Goal: Task Accomplishment & Management: Manage account settings

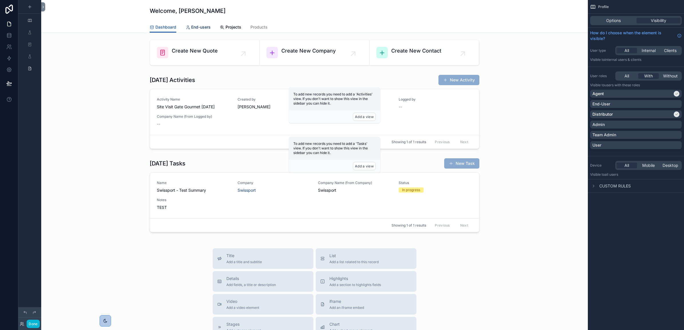
click at [197, 28] on span "End-users" at bounding box center [200, 27] width 19 height 6
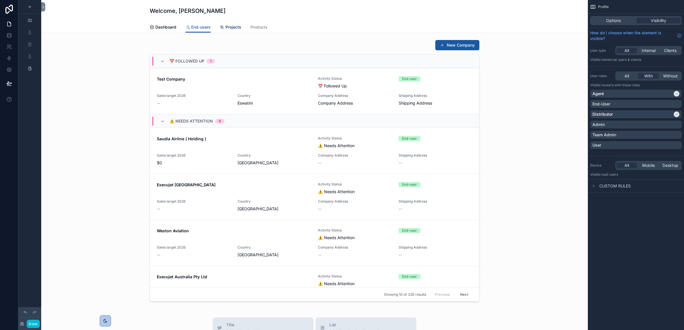
click at [225, 26] on span "Projects" at bounding box center [233, 27] width 16 height 6
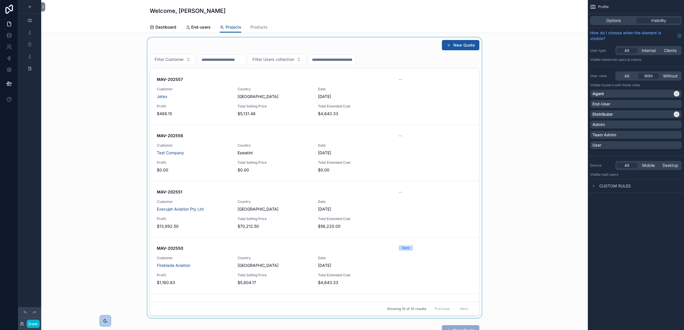
click at [198, 90] on div "scrollable content" at bounding box center [314, 177] width 537 height 281
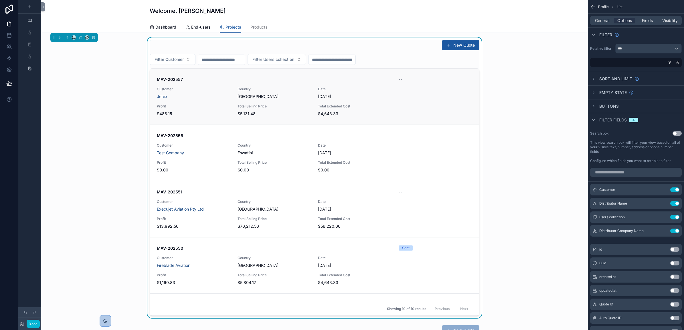
click at [203, 103] on div "MAV-202557 -- Customer Jetex Country [GEOGRAPHIC_DATA] Date [DATE] Profit $488.…" at bounding box center [314, 97] width 315 height 40
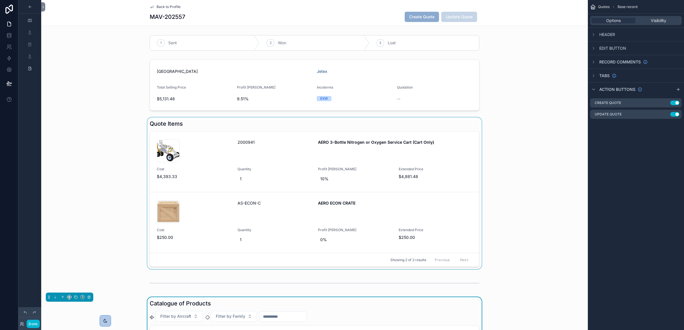
click at [183, 125] on div "scrollable content" at bounding box center [314, 194] width 546 height 152
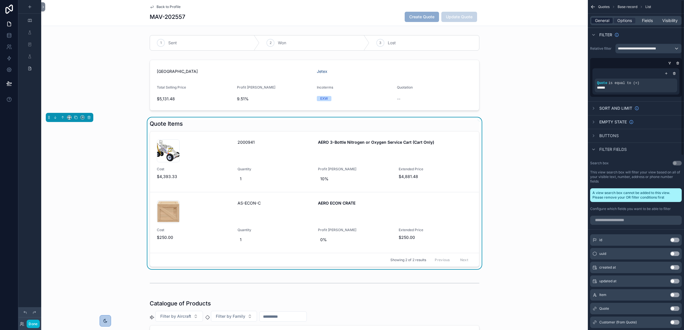
click at [602, 19] on span "General" at bounding box center [602, 21] width 14 height 6
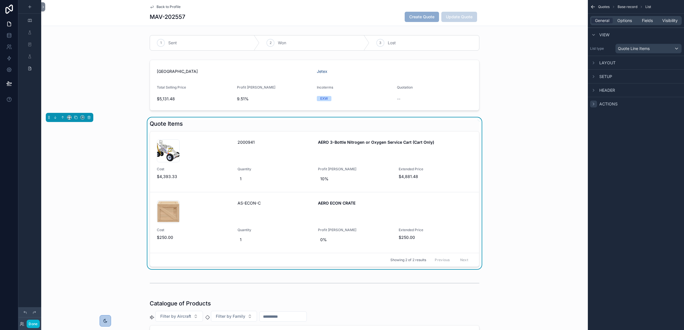
click at [593, 104] on icon "scrollable content" at bounding box center [593, 104] width 5 height 5
drag, startPoint x: 442, startPoint y: 147, endPoint x: 400, endPoint y: 216, distance: 80.7
click at [400, 216] on div "001582-AERO-3-Bottle-O2-N2-Cart-Only_02 .jpg 2000941 AERO 3-Bottle Nitrogen or …" at bounding box center [314, 199] width 329 height 135
drag, startPoint x: 450, startPoint y: 142, endPoint x: 531, endPoint y: 151, distance: 82.1
click at [531, 151] on div "Quote Items 001582-AERO-3-Bottle-O2-N2-Cart-Only_02 .jpg 2000941 AERO 3-Bottle …" at bounding box center [314, 194] width 546 height 152
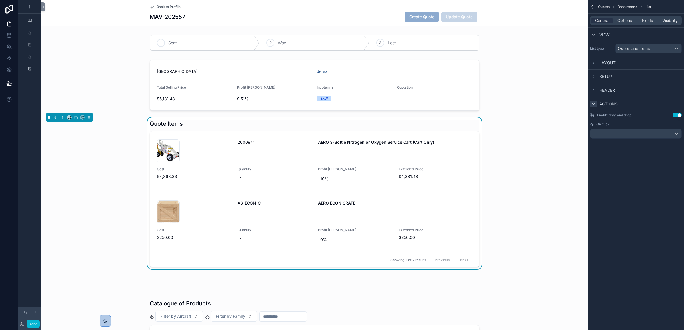
drag, startPoint x: 428, startPoint y: 149, endPoint x: 503, endPoint y: 118, distance: 81.4
click at [504, 114] on div "1 Sent 2 Won 3 Lost Saudi Arabia Jetex Total Selling Price $5,131.48 Profit Mar…" at bounding box center [314, 222] width 546 height 378
click at [422, 123] on div "Quote Items" at bounding box center [315, 124] width 330 height 8
click at [609, 132] on div "scrollable content" at bounding box center [635, 133] width 91 height 9
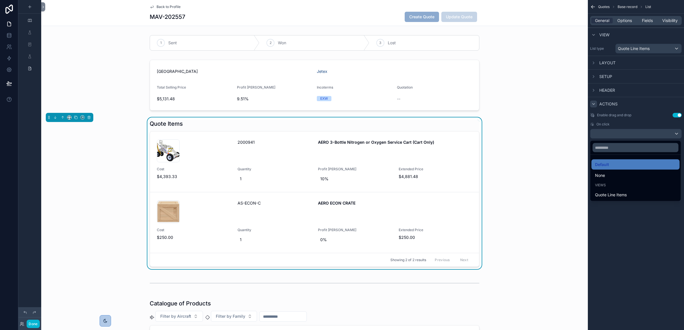
drag, startPoint x: 605, startPoint y: 171, endPoint x: 609, endPoint y: 171, distance: 3.4
click at [607, 172] on div "None" at bounding box center [635, 176] width 88 height 10
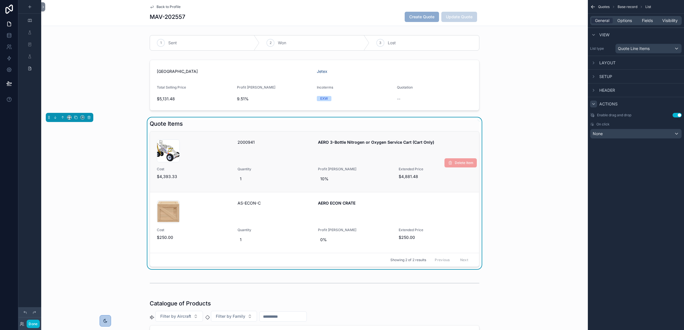
click at [441, 152] on div "AERO 3-Bottle Nitrogen or Oxygen Service Cart (Cart Only)" at bounding box center [395, 151] width 154 height 23
click at [443, 148] on div "AERO 3-Bottle Nitrogen or Oxygen Service Cart (Cart Only)" at bounding box center [395, 151] width 154 height 23
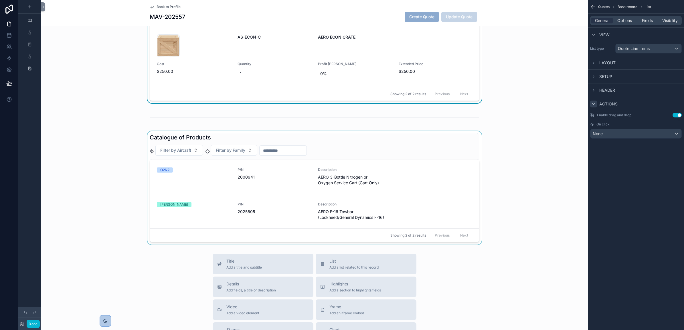
scroll to position [191, 0]
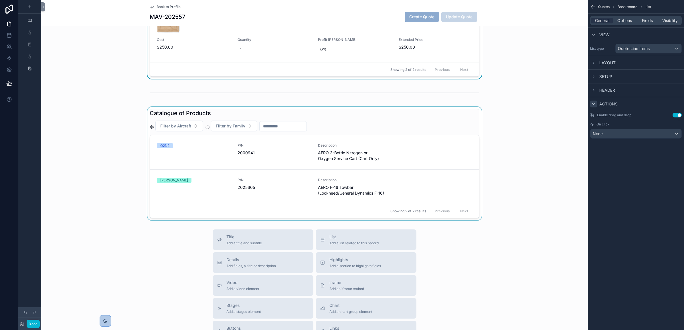
click at [262, 147] on div "scrollable content" at bounding box center [314, 164] width 546 height 114
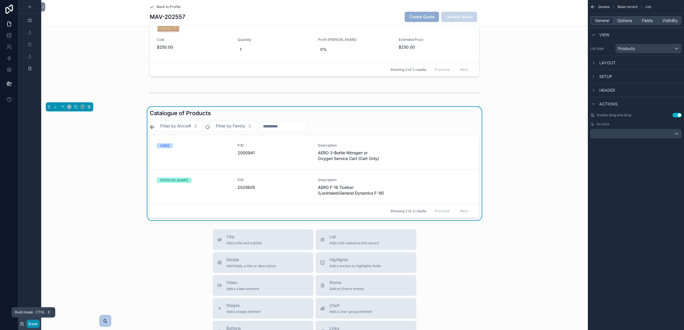
drag, startPoint x: 31, startPoint y: 324, endPoint x: 38, endPoint y: 286, distance: 38.0
click at [31, 324] on button "Done" at bounding box center [33, 324] width 13 height 8
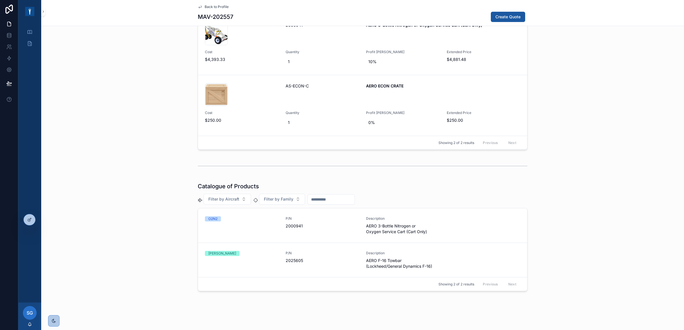
scroll to position [117, 0]
click at [4, 83] on button at bounding box center [9, 84] width 13 height 16
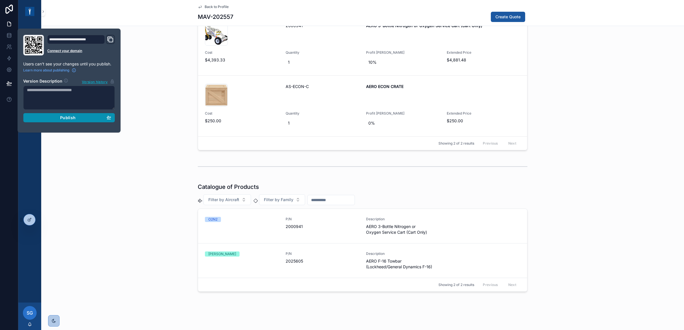
click at [56, 119] on div "Publish" at bounding box center [69, 117] width 84 height 5
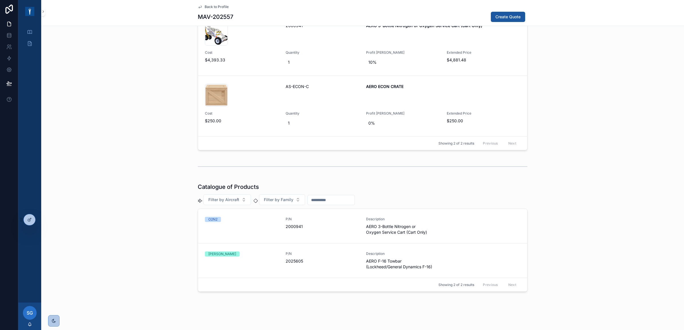
click at [119, 168] on div "scrollable content" at bounding box center [362, 166] width 643 height 19
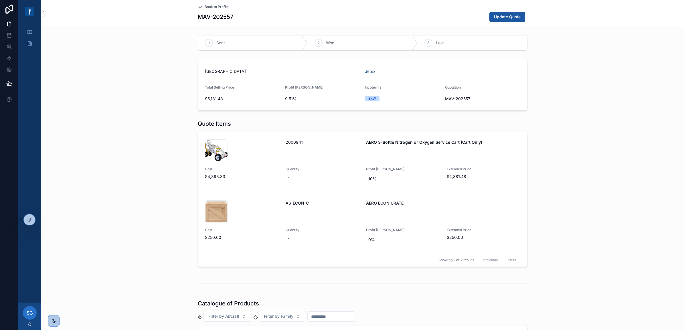
click at [304, 76] on div "[GEOGRAPHIC_DATA]" at bounding box center [282, 71] width 155 height 9
click at [25, 221] on div at bounding box center [29, 220] width 11 height 11
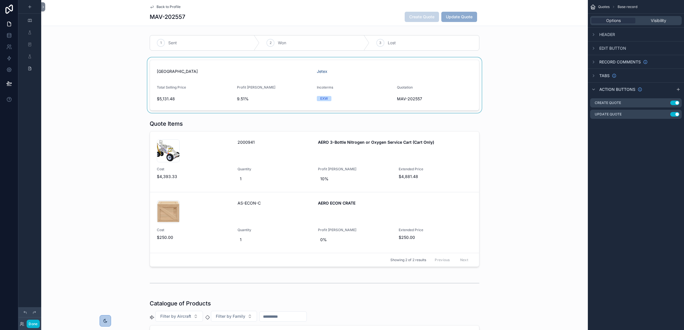
click at [339, 69] on div "scrollable content" at bounding box center [314, 86] width 546 height 56
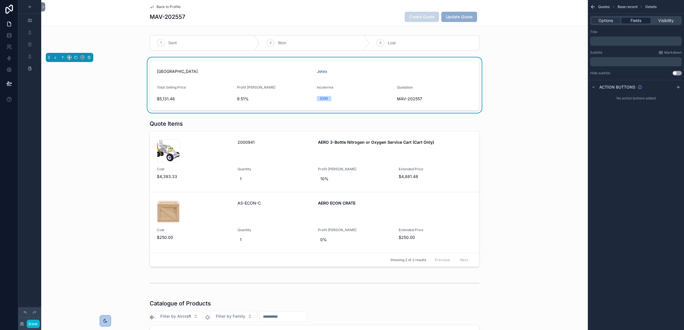
click at [633, 21] on span "Fields" at bounding box center [635, 21] width 11 height 6
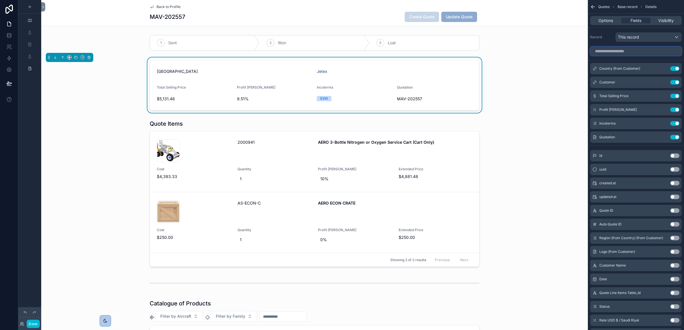
click at [633, 49] on input "scrollable content" at bounding box center [636, 51] width 92 height 9
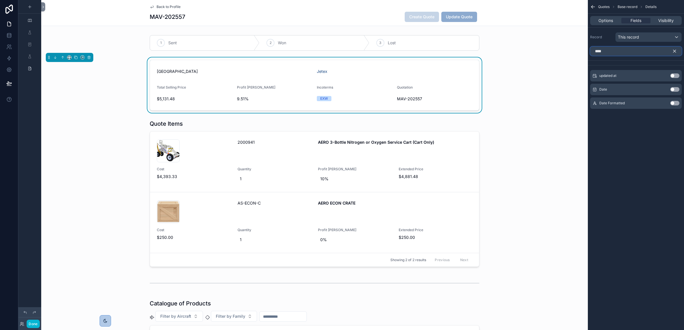
type input "****"
click at [674, 91] on button "Use setting" at bounding box center [674, 89] width 9 height 5
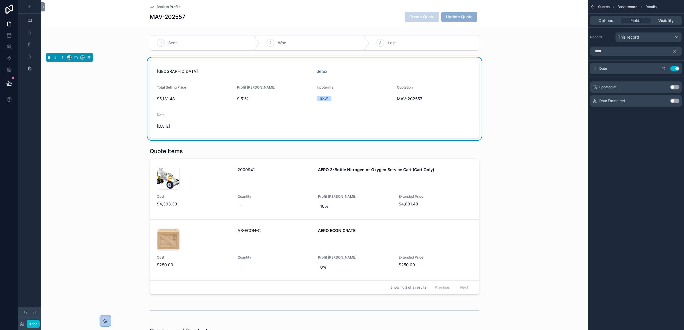
click at [664, 66] on icon "scrollable content" at bounding box center [663, 68] width 5 height 5
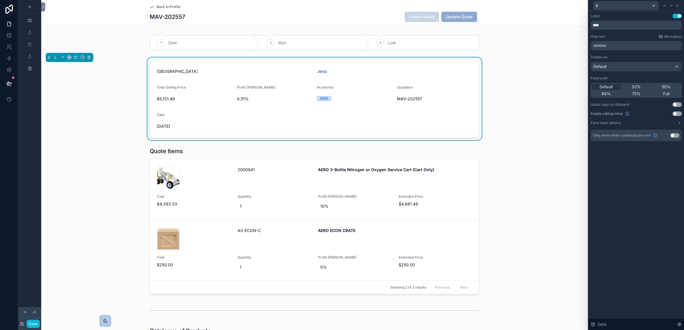
click at [678, 115] on button "Use setting" at bounding box center [676, 114] width 9 height 5
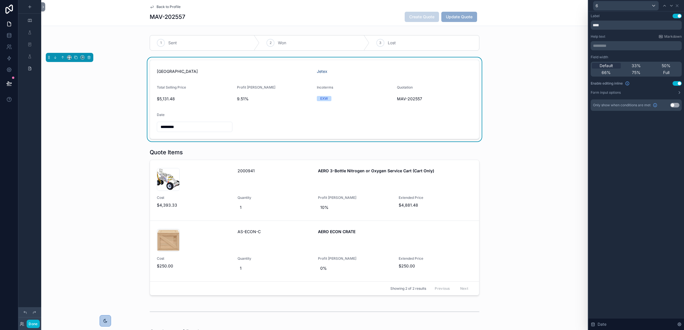
click at [190, 129] on input "*********" at bounding box center [194, 127] width 75 height 8
click at [90, 139] on div "Saudi Arabia Jetex Total Selling Price $5,131.48 Profit Margin 9.51% Incoterms …" at bounding box center [314, 100] width 546 height 84
click at [651, 26] on input "****" at bounding box center [636, 25] width 91 height 9
click at [677, 5] on icon at bounding box center [677, 5] width 5 height 5
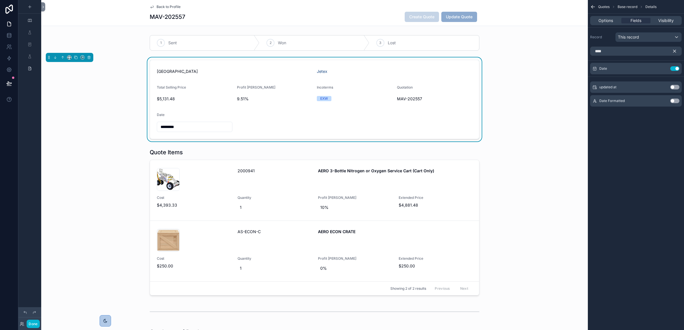
click at [677, 53] on button "scrollable content" at bounding box center [677, 51] width 10 height 9
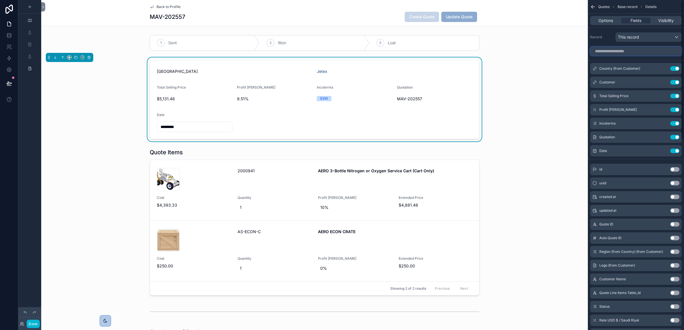
click at [657, 52] on input "scrollable content" at bounding box center [636, 51] width 92 height 9
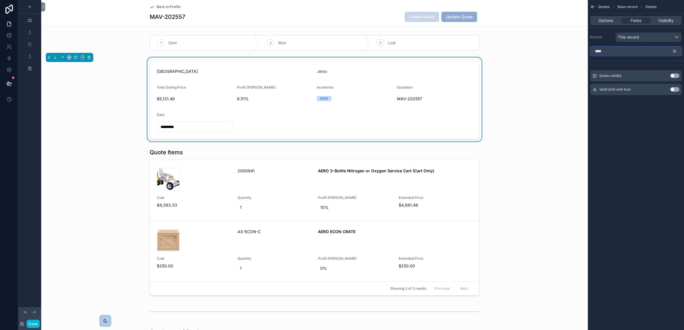
type input "****"
click at [675, 76] on button "Use setting" at bounding box center [674, 76] width 9 height 5
click at [662, 68] on icon "scrollable content" at bounding box center [663, 68] width 5 height 5
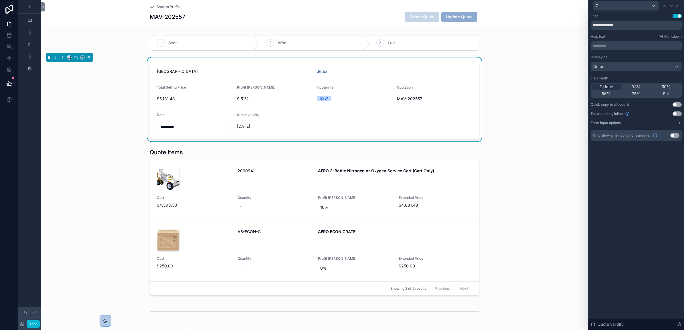
click at [677, 114] on button "Use setting" at bounding box center [676, 114] width 9 height 5
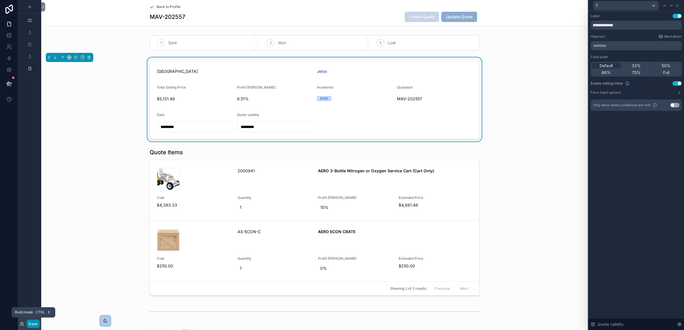
click at [38, 324] on button "Done" at bounding box center [33, 324] width 13 height 8
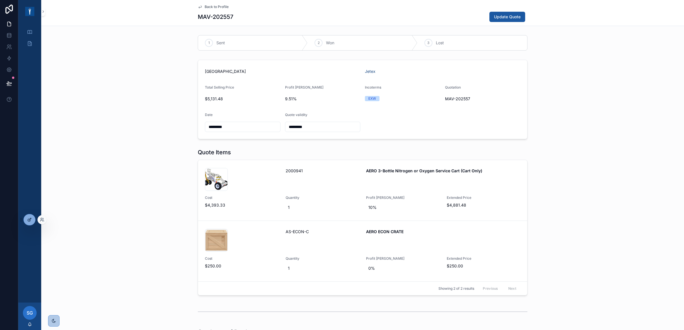
click at [30, 222] on div at bounding box center [29, 220] width 11 height 11
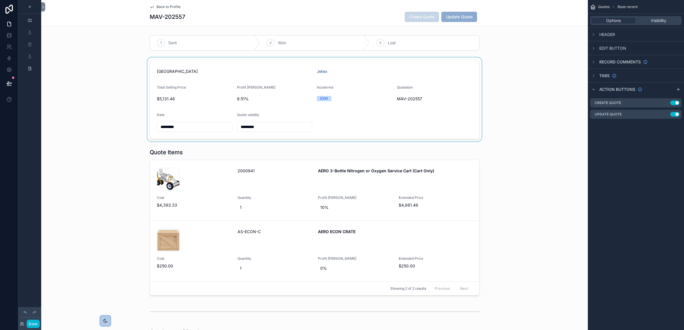
click at [196, 128] on div "scrollable content" at bounding box center [314, 100] width 546 height 84
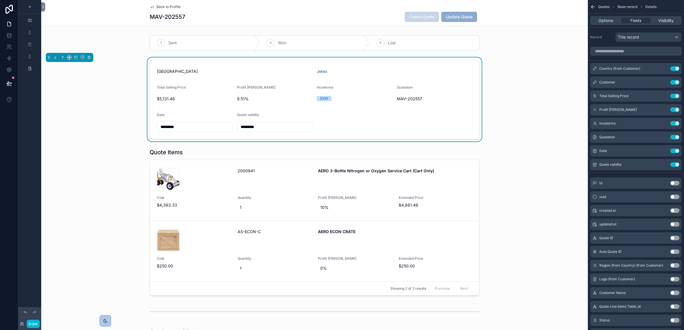
click at [196, 128] on input "*********" at bounding box center [194, 127] width 75 height 8
click at [662, 150] on icon "scrollable content" at bounding box center [663, 151] width 3 height 3
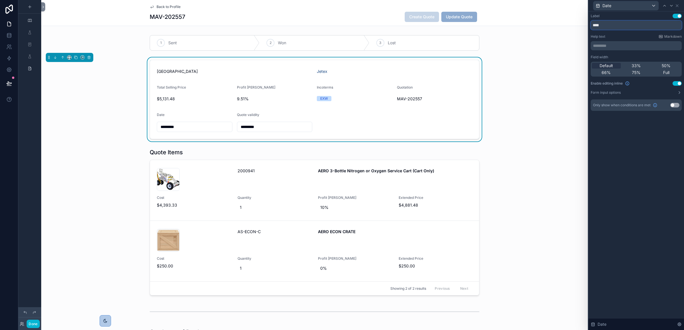
click at [624, 26] on input "****" at bounding box center [636, 25] width 91 height 9
type input "**********"
click at [680, 83] on button "Use setting" at bounding box center [676, 83] width 9 height 5
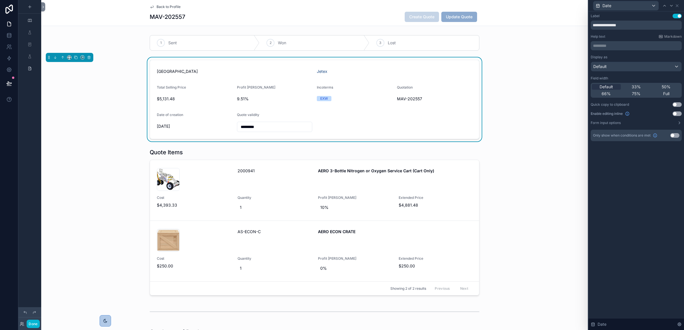
click at [643, 216] on div "**********" at bounding box center [636, 170] width 96 height 319
click at [504, 51] on div "scrollable content" at bounding box center [314, 43] width 546 height 20
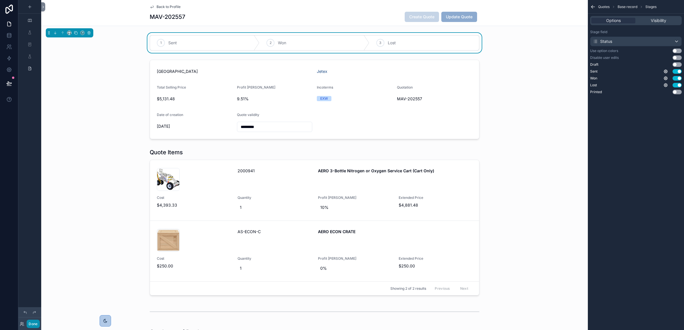
click at [32, 323] on button "Done" at bounding box center [33, 324] width 13 height 8
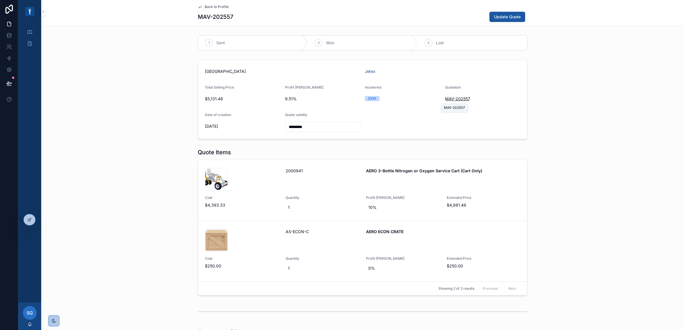
click at [453, 99] on span "MAV-202557" at bounding box center [457, 99] width 25 height 6
